Goal: Download file/media

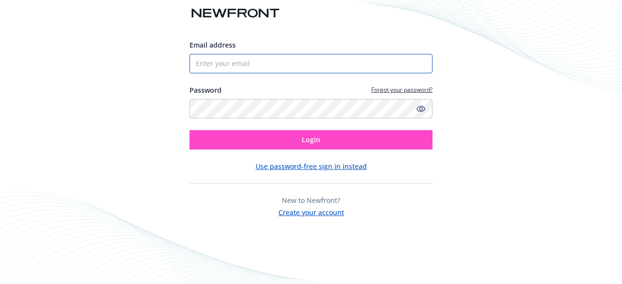
type input "[EMAIL_ADDRESS][DOMAIN_NAME]"
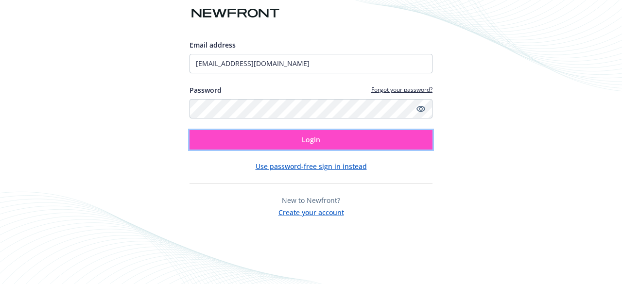
click at [305, 136] on span "Login" at bounding box center [311, 139] width 18 height 9
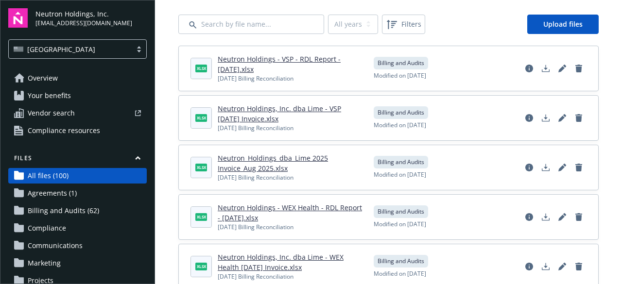
scroll to position [77, 0]
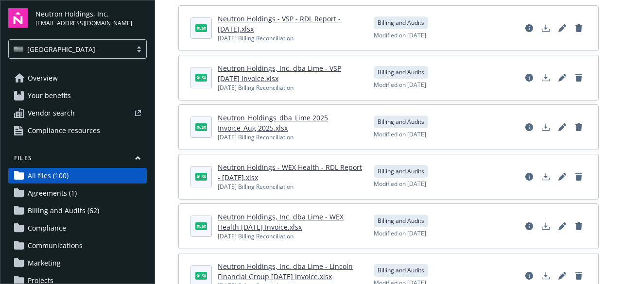
click at [263, 118] on link "Neutron_Holdings_dba_Lime 2025 Invoice_Aug 2025.xlsx" at bounding box center [273, 122] width 110 height 19
